Goal: Find specific page/section: Find specific page/section

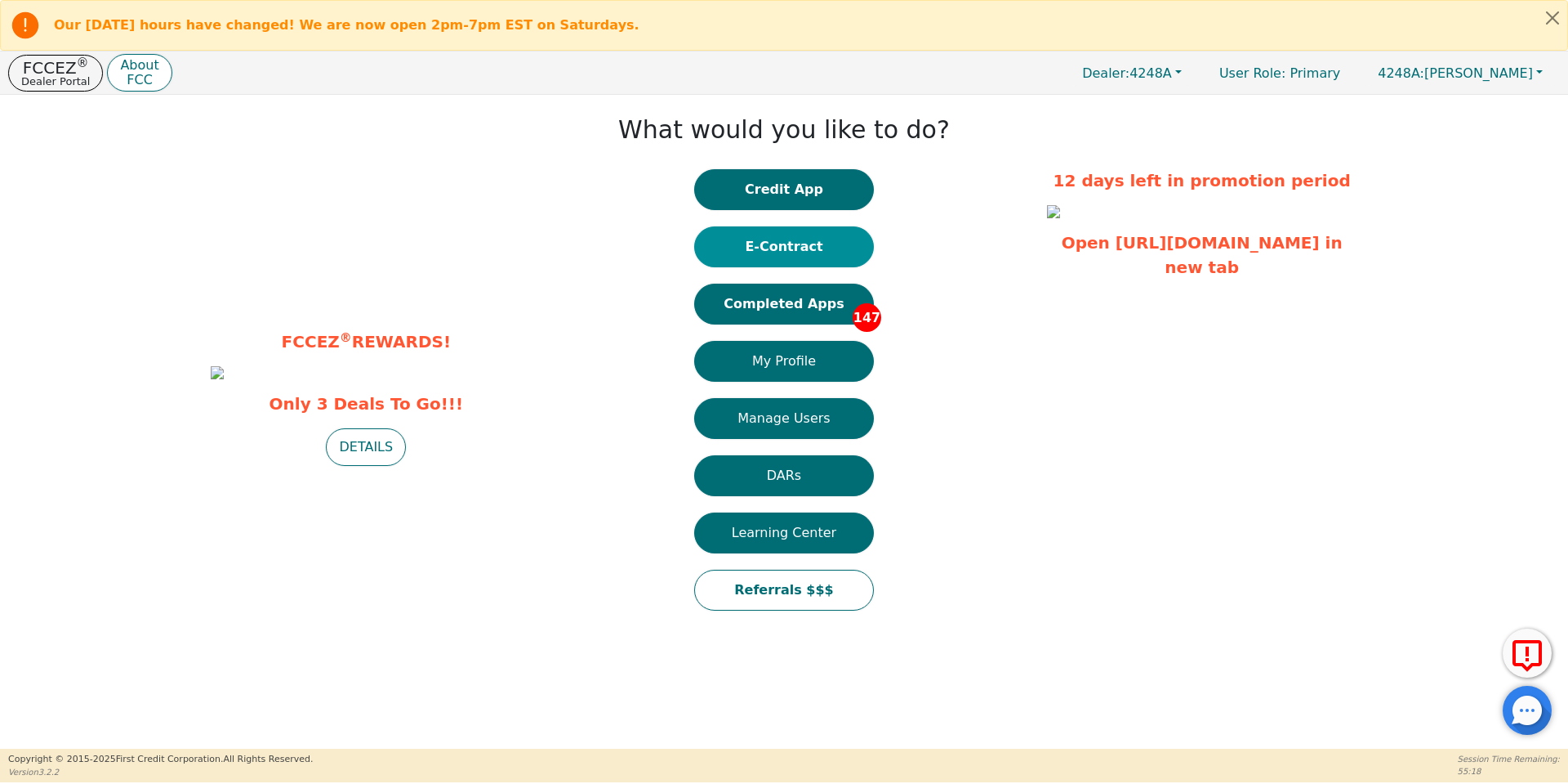
click at [814, 239] on button "E-Contract" at bounding box center [784, 246] width 180 height 41
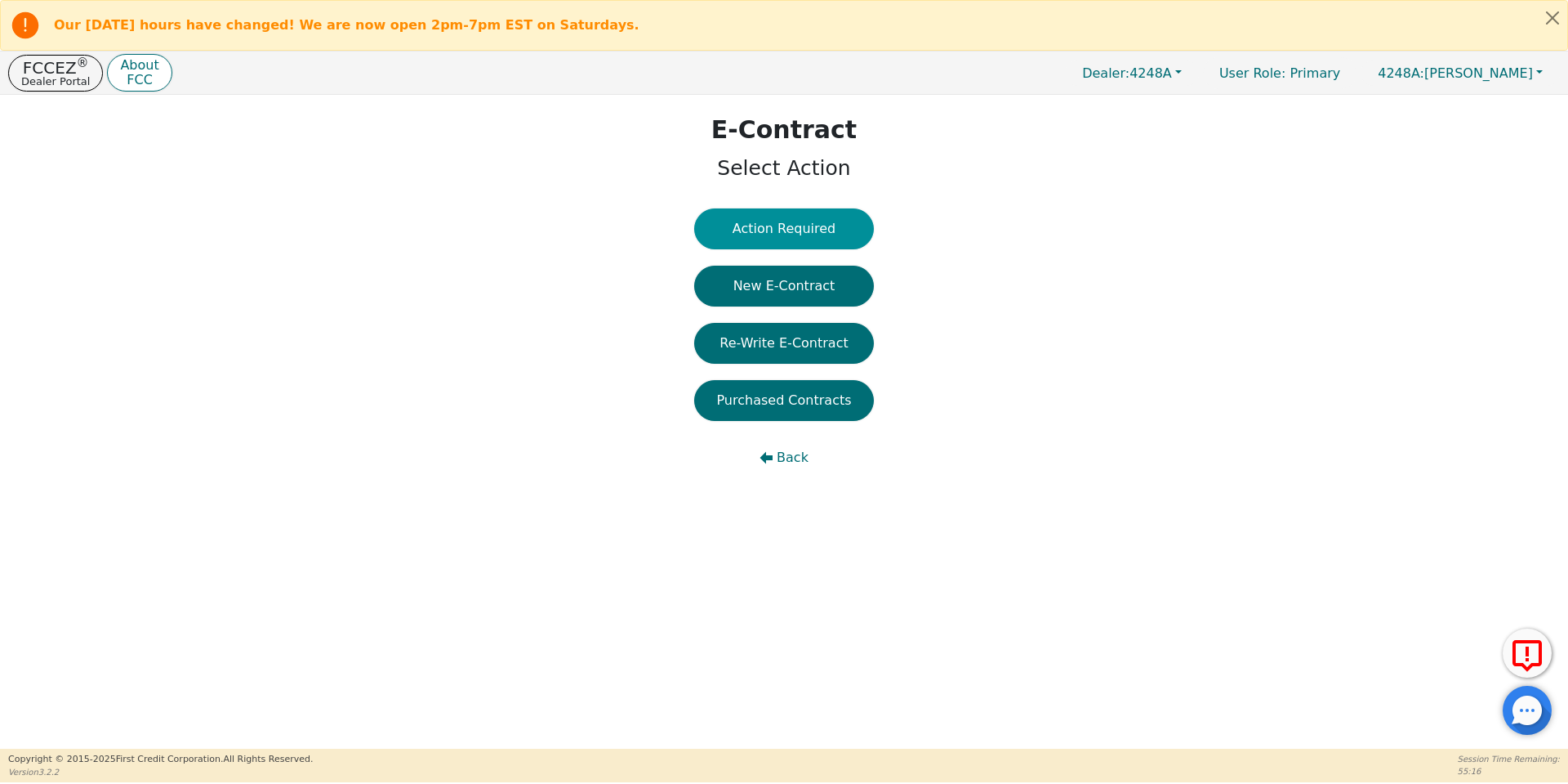
click at [821, 226] on button "Action Required" at bounding box center [784, 229] width 180 height 41
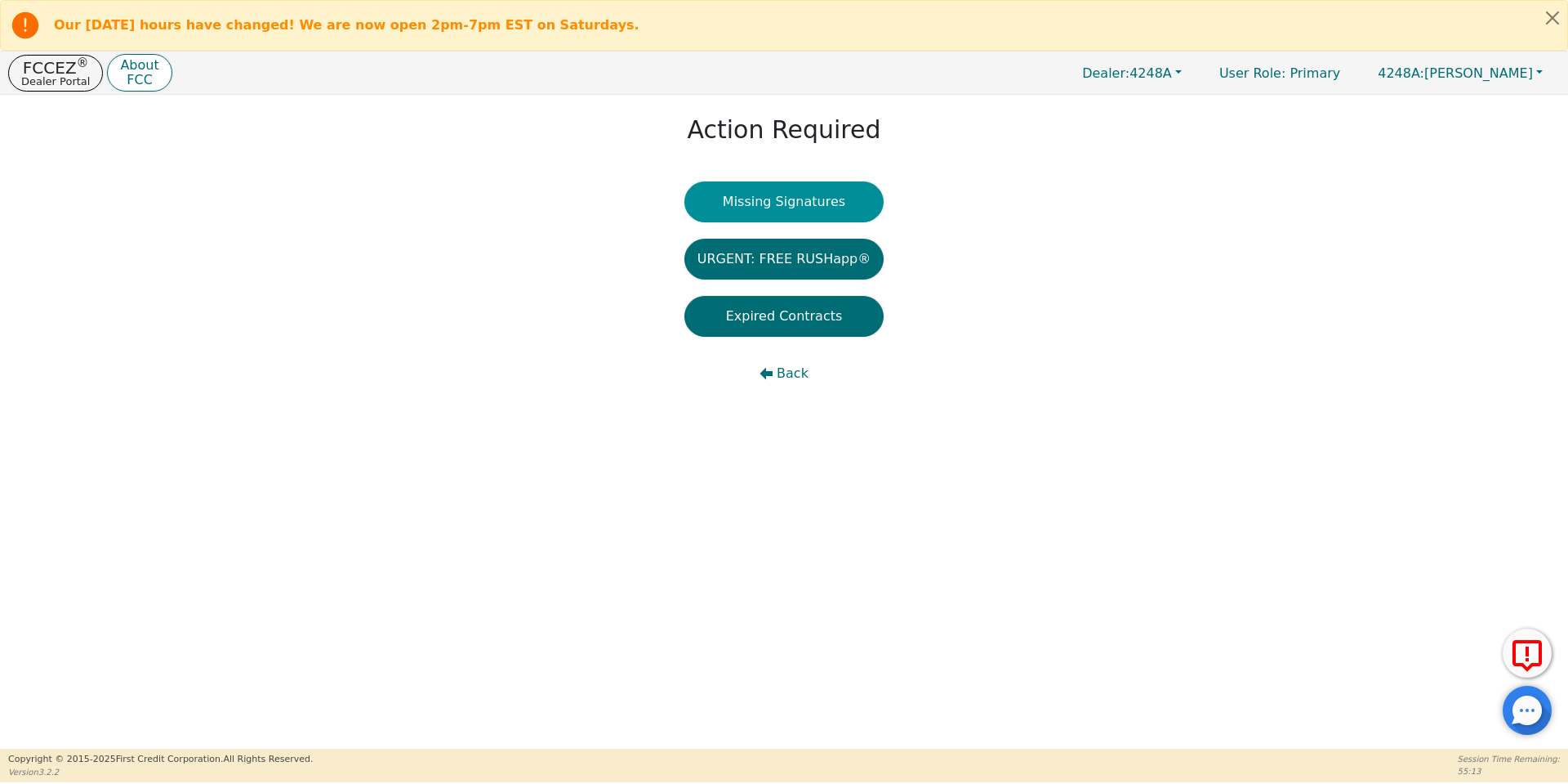
click at [824, 197] on button "Missing Signatures" at bounding box center [784, 202] width 200 height 41
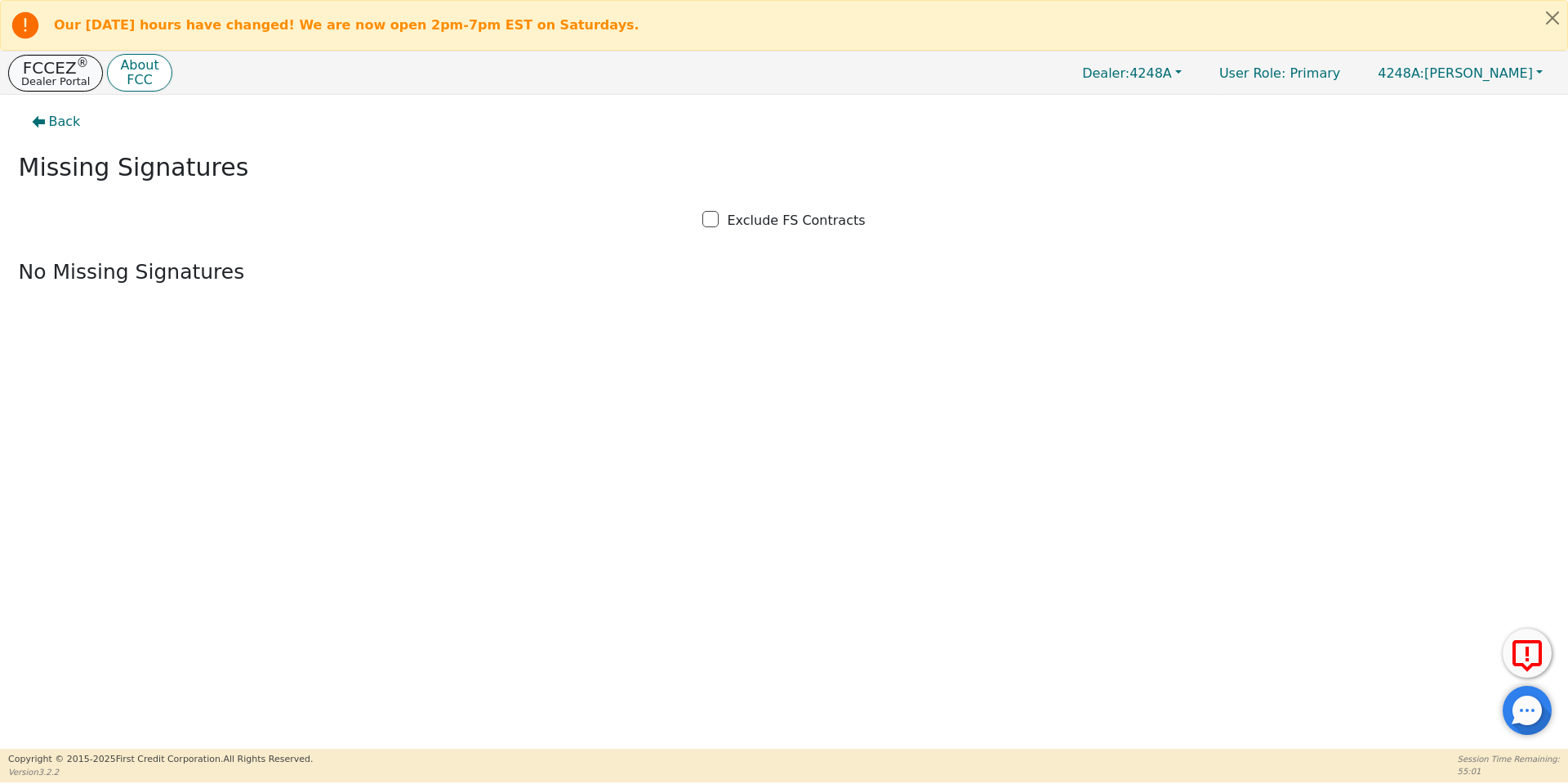
click at [54, 66] on p "FCCEZ ®" at bounding box center [55, 68] width 68 height 17
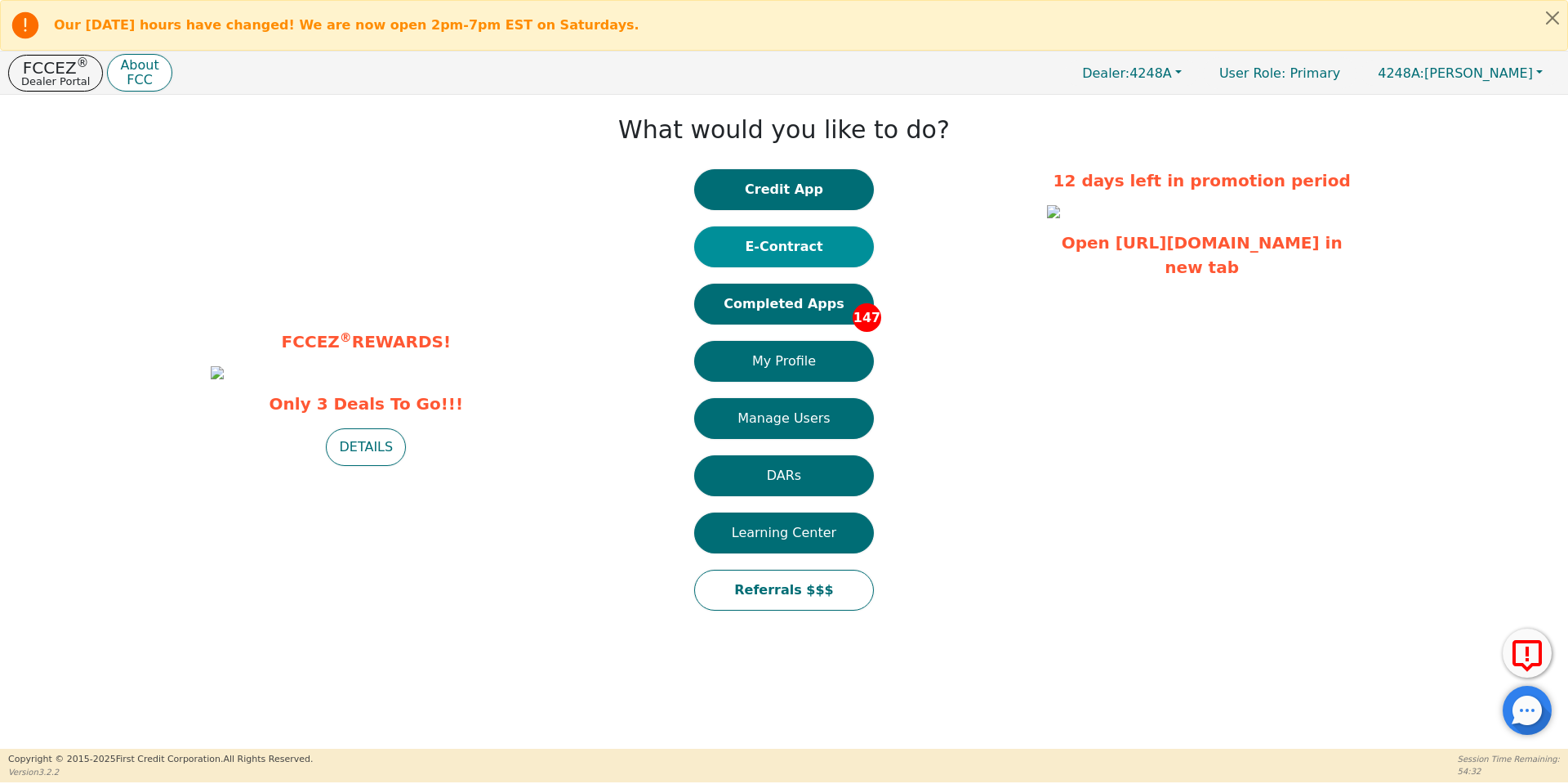
click at [812, 246] on button "E-Contract" at bounding box center [784, 246] width 180 height 41
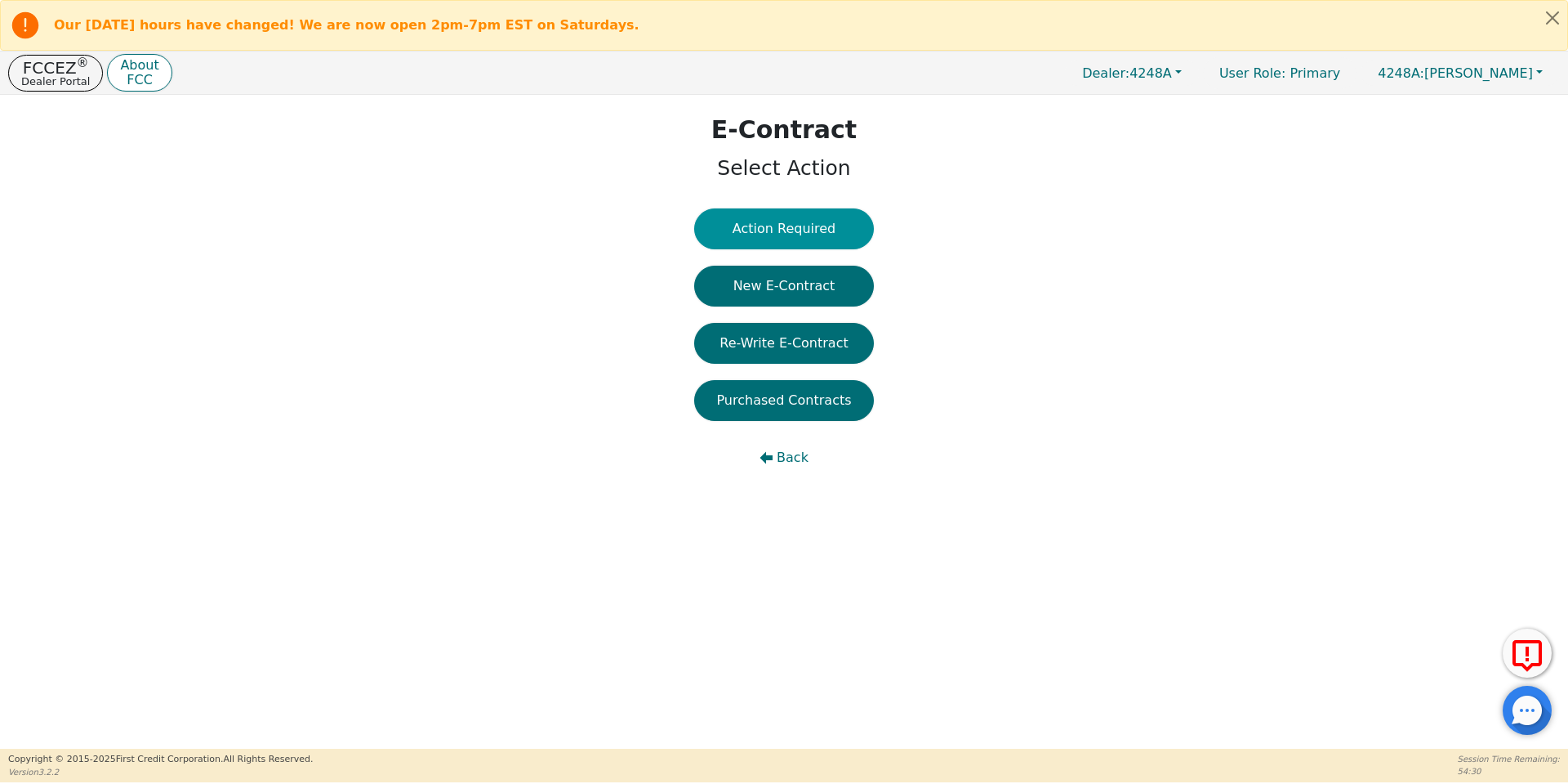
click at [805, 231] on button "Action Required" at bounding box center [784, 229] width 180 height 41
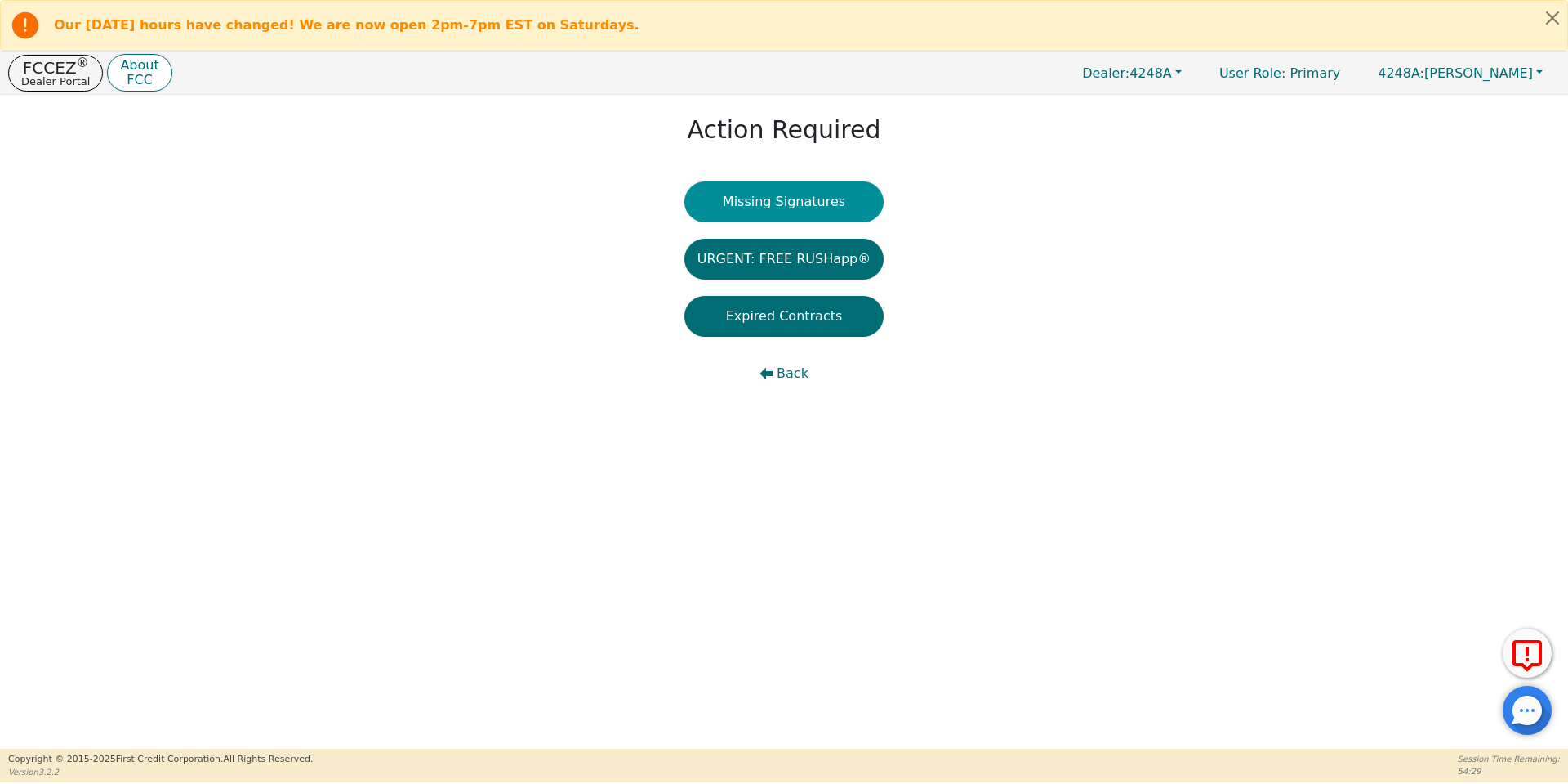
click at [798, 205] on button "Missing Signatures" at bounding box center [784, 202] width 200 height 41
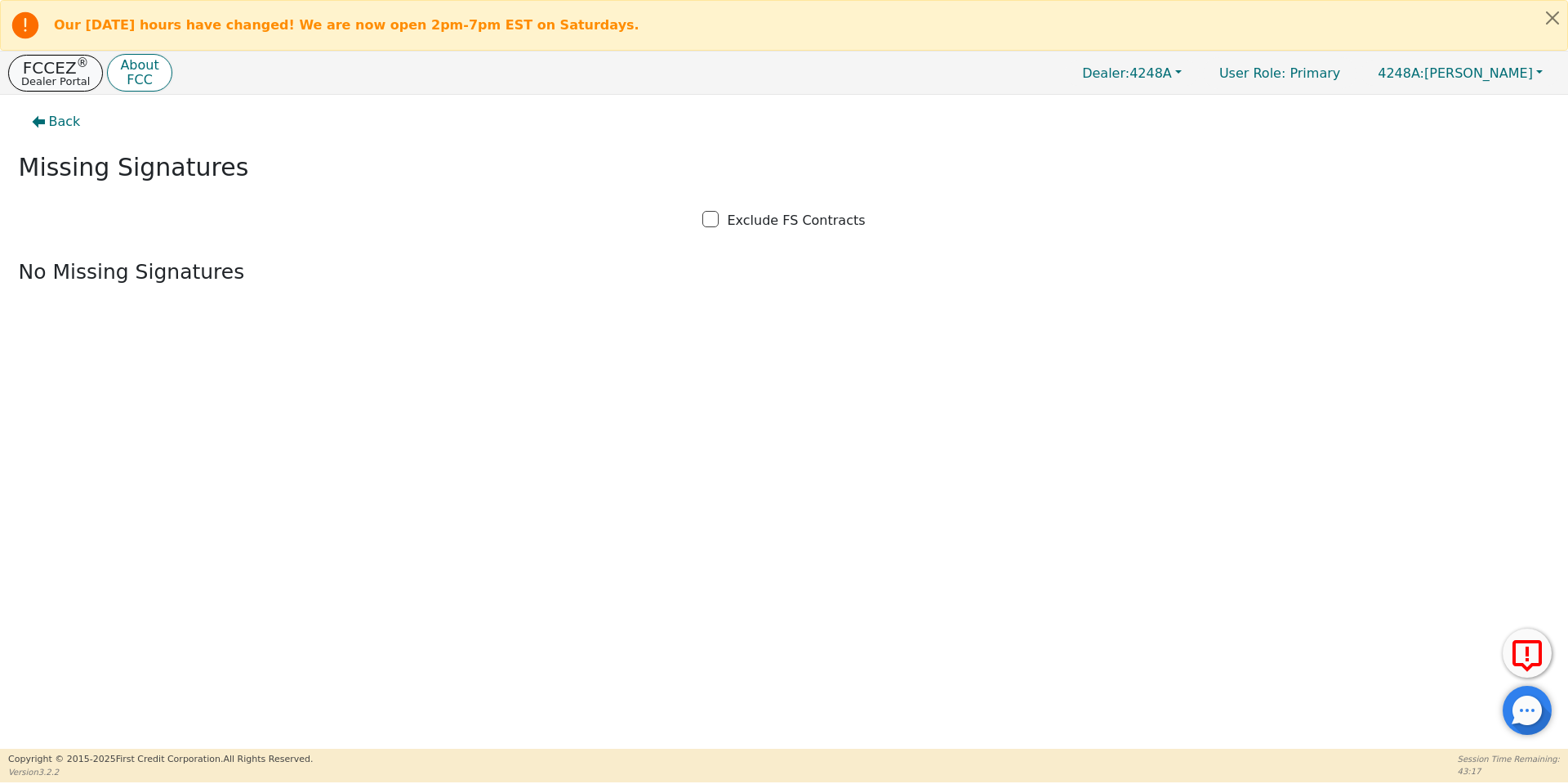
click at [41, 83] on p "Dealer Portal" at bounding box center [55, 82] width 68 height 11
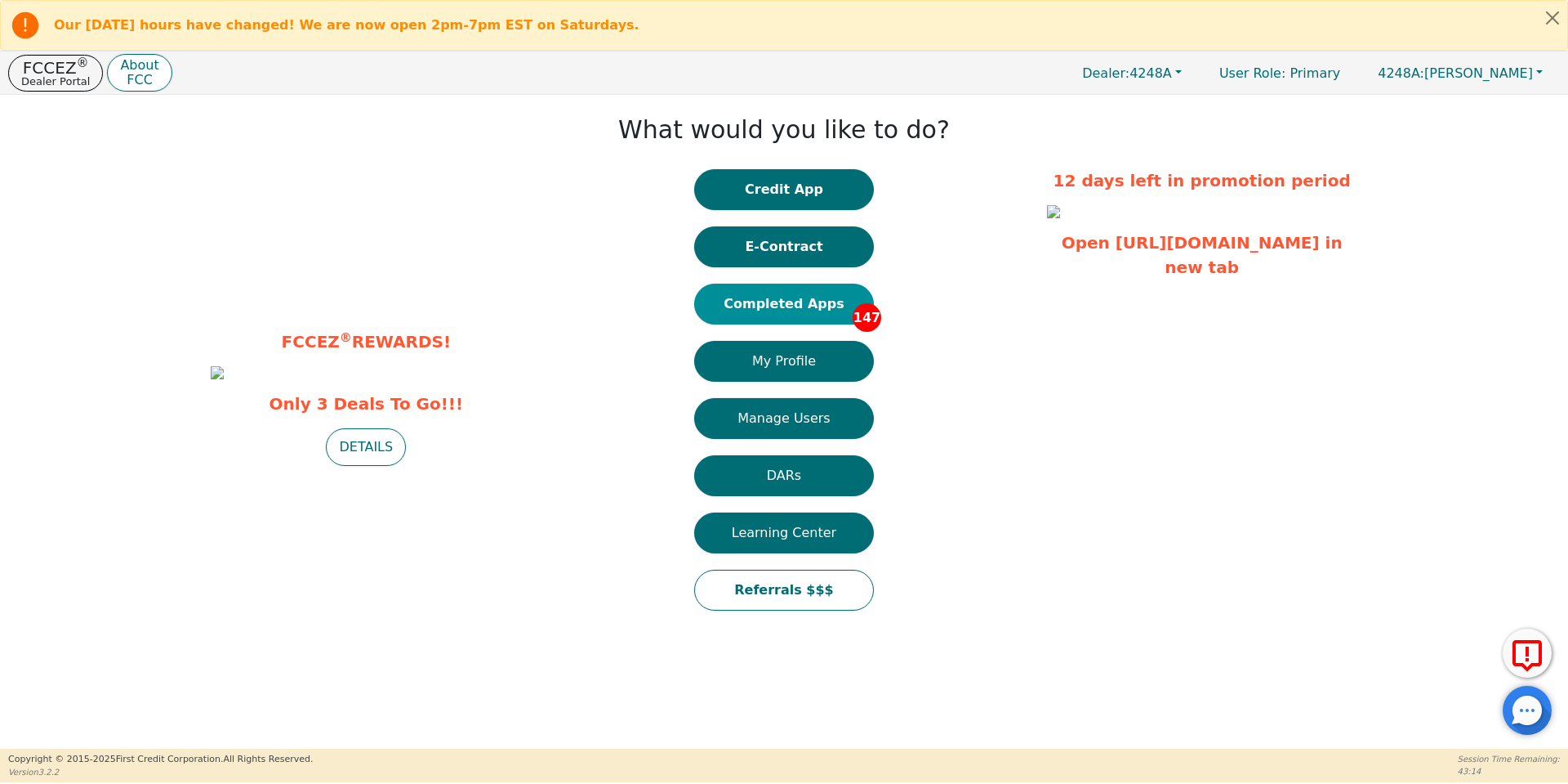
click at [745, 313] on button "Completed Apps 147" at bounding box center [784, 303] width 180 height 41
